Goal: Task Accomplishment & Management: Manage account settings

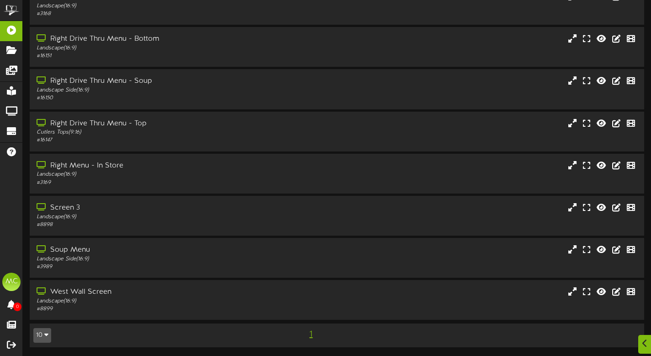
scroll to position [99, 0]
click at [167, 219] on div "Landscape ( 16:9 )" at bounding box center [157, 217] width 243 height 8
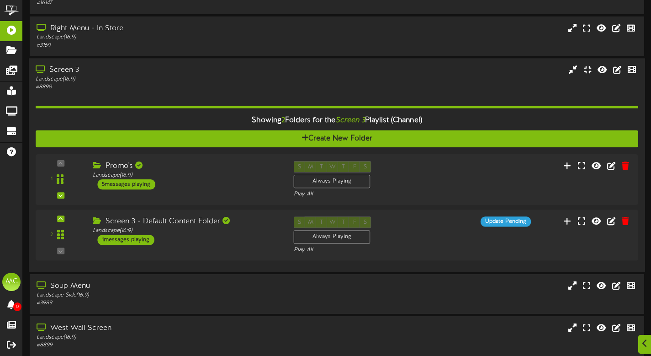
scroll to position [235, 0]
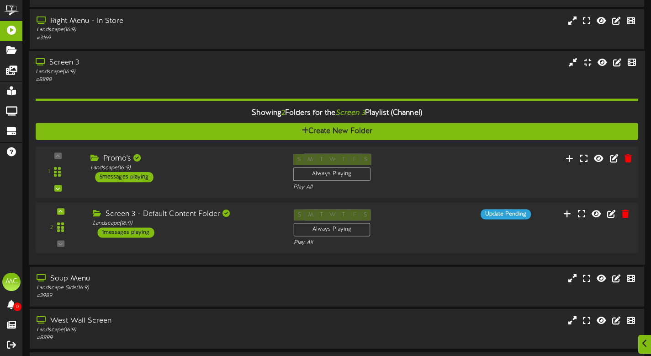
click at [256, 164] on div "Promo's" at bounding box center [184, 158] width 189 height 11
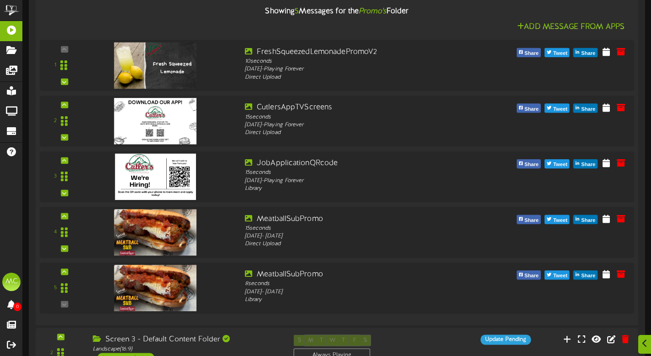
scroll to position [465, 0]
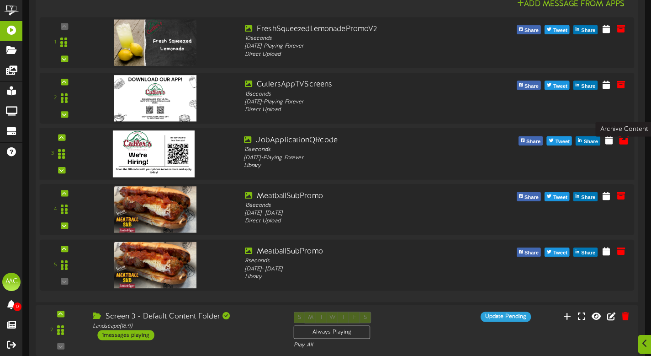
click at [623, 144] on icon at bounding box center [624, 139] width 10 height 10
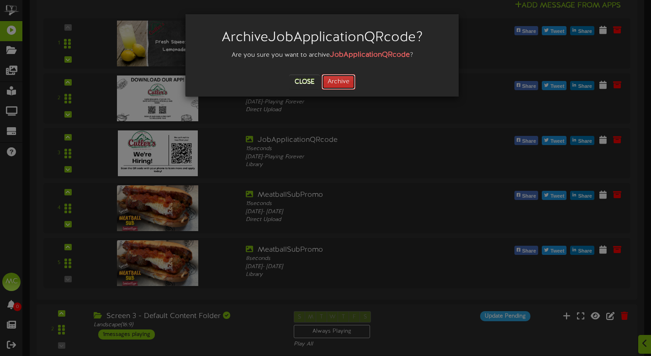
click at [344, 84] on button "Archive" at bounding box center [339, 82] width 34 height 16
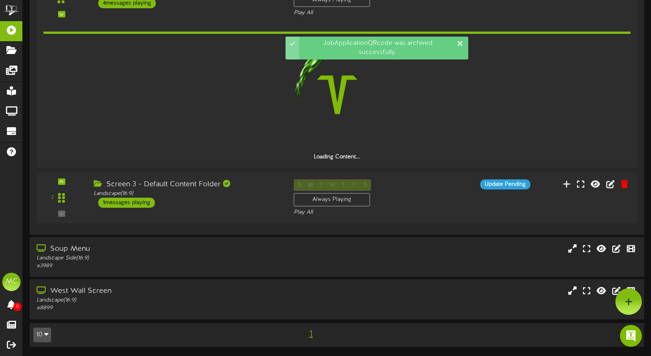
scroll to position [416, 0]
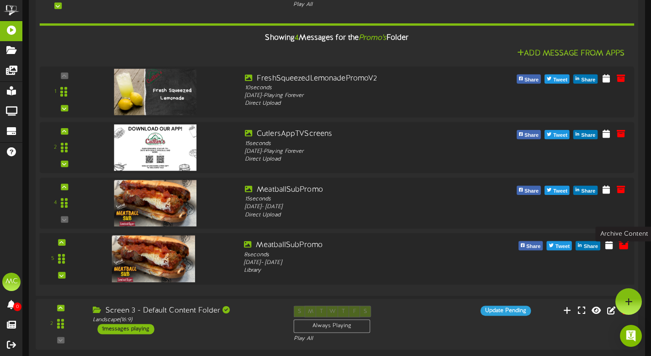
click at [622, 249] on icon at bounding box center [624, 244] width 10 height 10
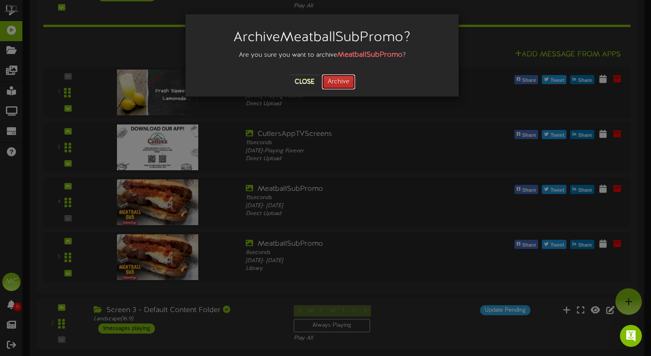
click at [340, 84] on button "Archive" at bounding box center [339, 82] width 34 height 16
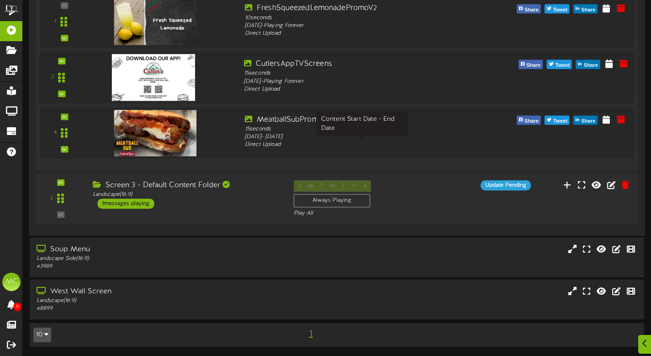
scroll to position [491, 0]
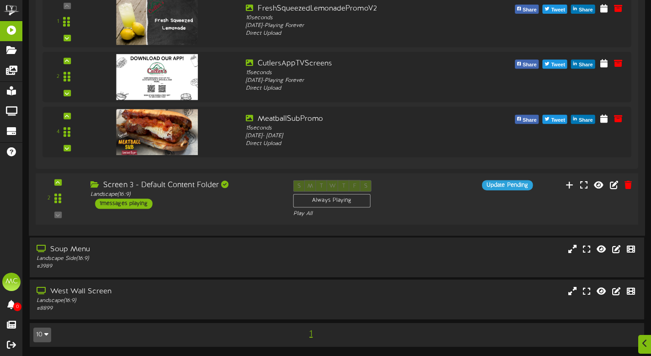
click at [212, 204] on div "Screen 3 - Default Content Folder Landscape ( 16:9 ) 1 messages playing" at bounding box center [184, 194] width 203 height 29
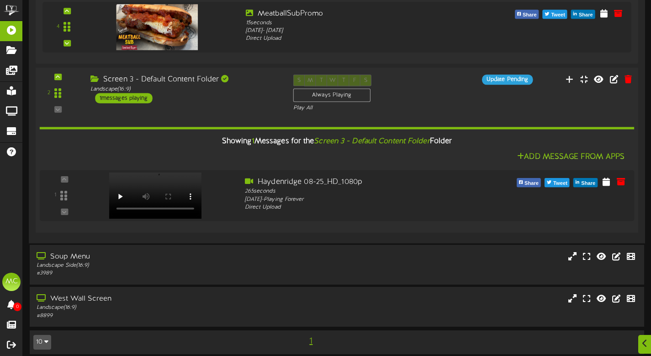
scroll to position [599, 0]
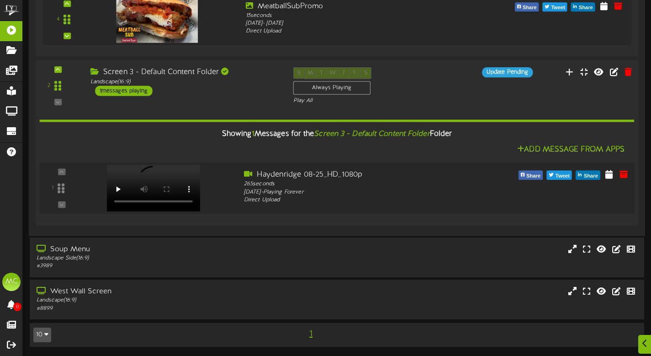
click at [140, 181] on video at bounding box center [154, 188] width 94 height 47
